Goal: Register for event/course

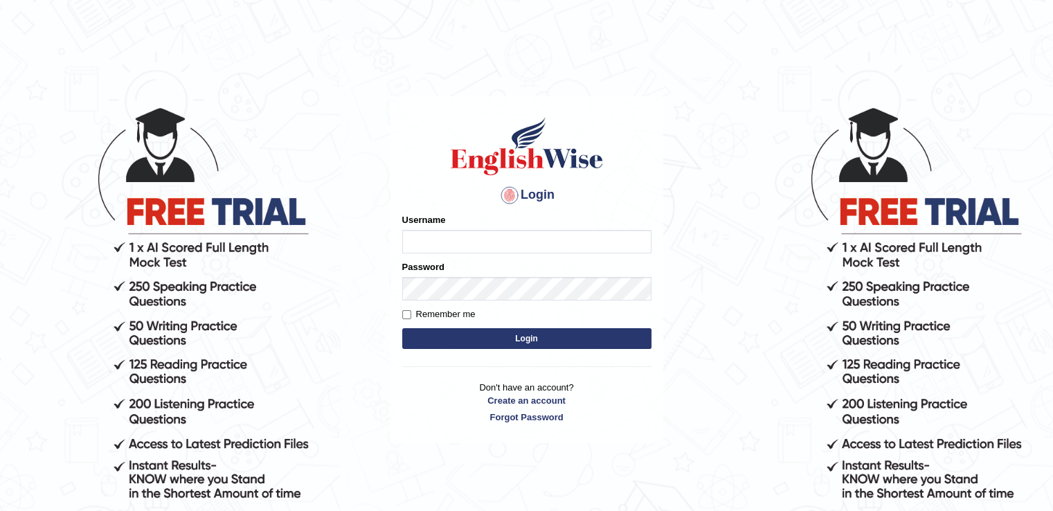
type input "abhisharma526"
click at [529, 335] on button "Login" at bounding box center [526, 338] width 249 height 21
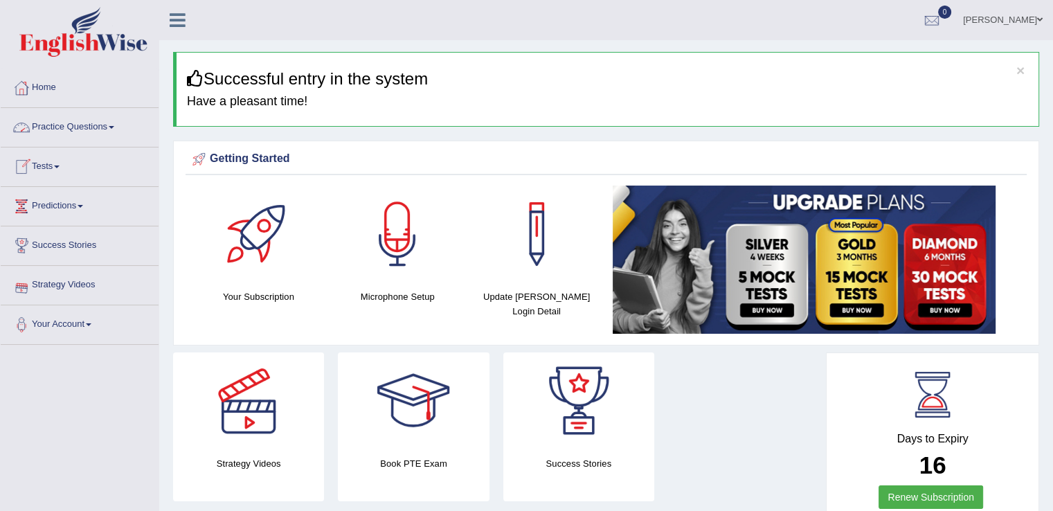
click at [60, 165] on span at bounding box center [57, 166] width 6 height 3
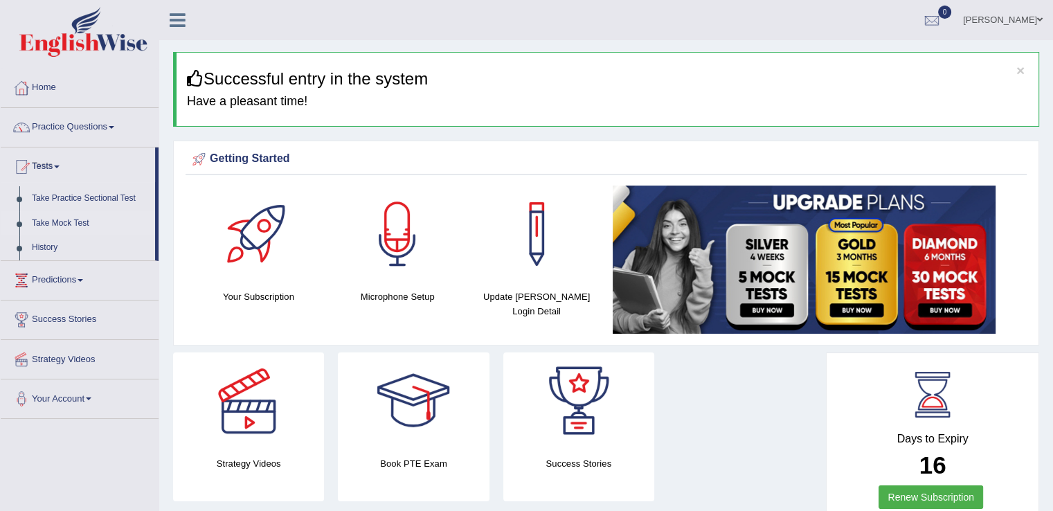
click at [73, 217] on link "Take Mock Test" at bounding box center [90, 223] width 129 height 25
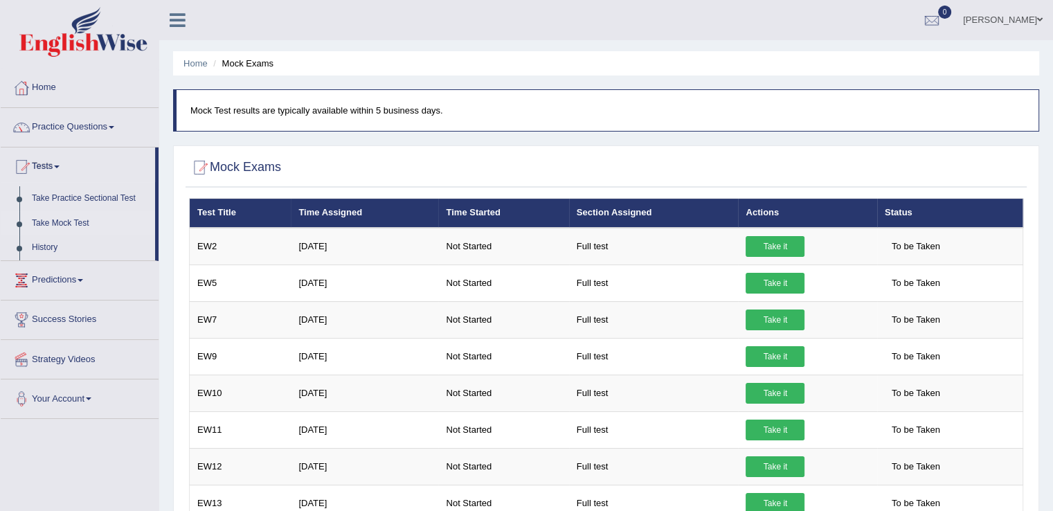
click at [66, 219] on link "Take Mock Test" at bounding box center [90, 223] width 129 height 25
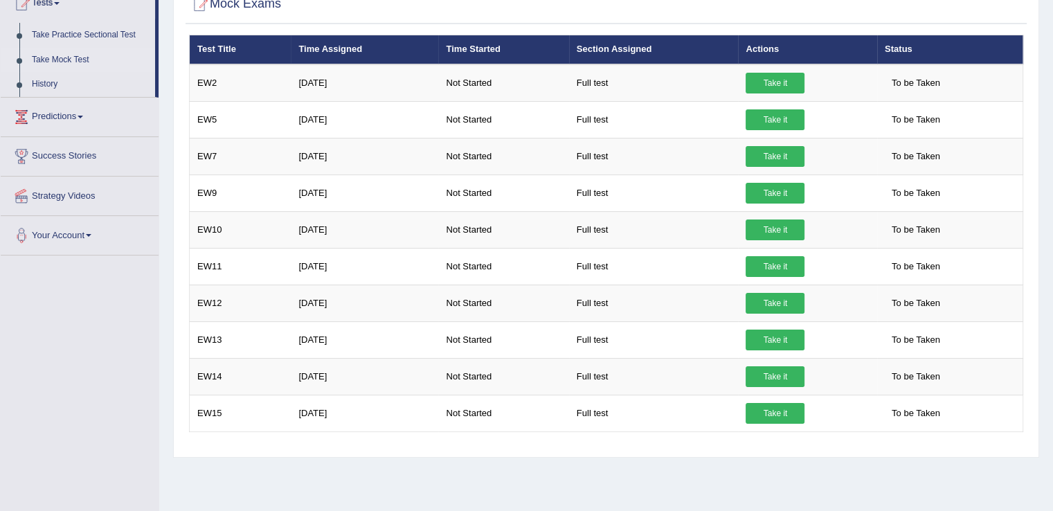
click at [757, 80] on link "Take it" at bounding box center [774, 83] width 59 height 21
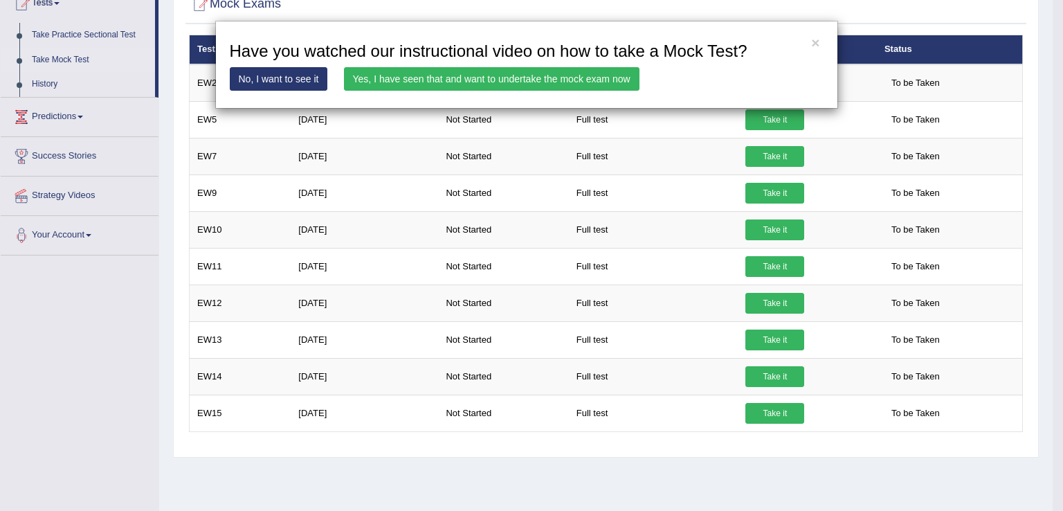
click at [416, 78] on link "Yes, I have seen that and want to undertake the mock exam now" at bounding box center [492, 79] width 296 height 24
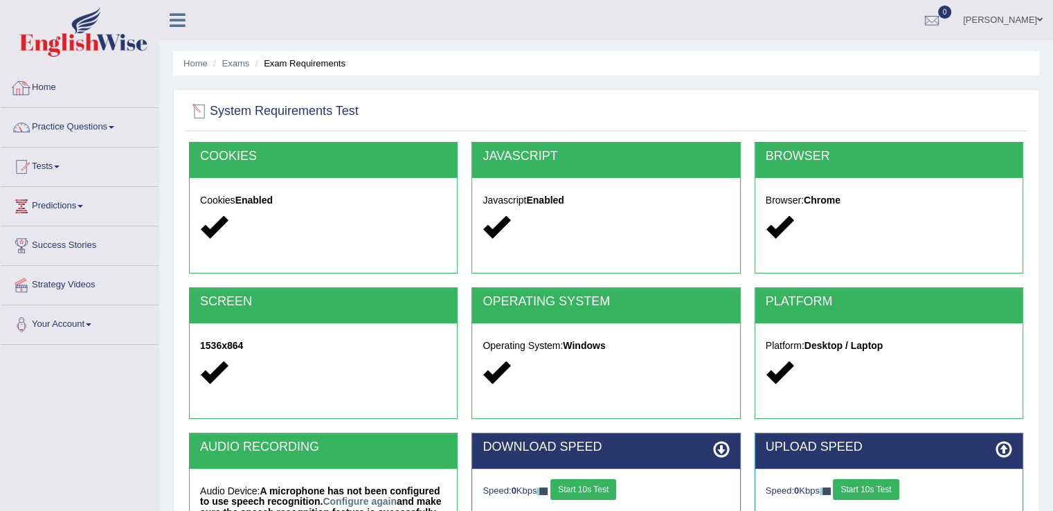
click at [39, 93] on link "Home" at bounding box center [80, 86] width 158 height 35
